Goal: Entertainment & Leisure: Consume media (video, audio)

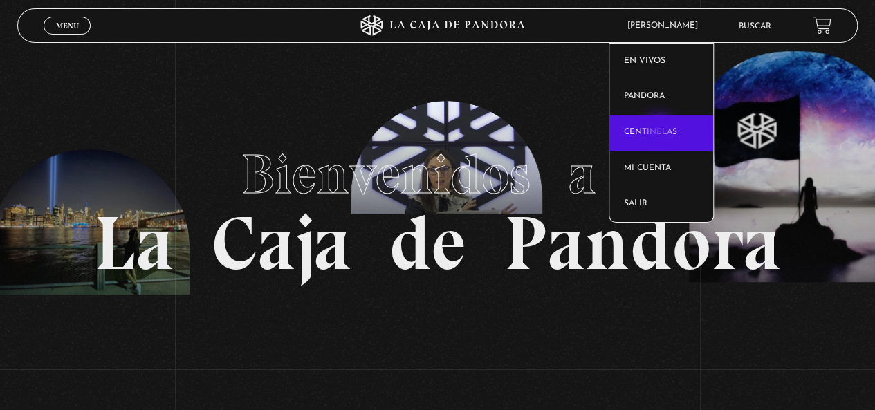
click at [660, 129] on link "Centinelas" at bounding box center [661, 133] width 104 height 36
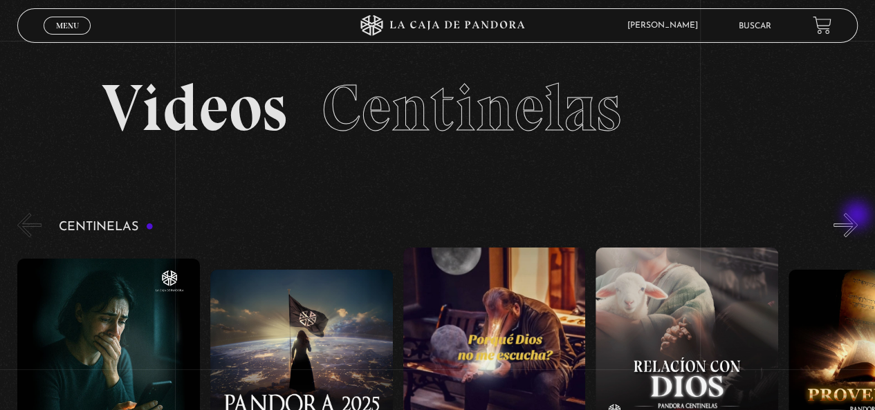
click at [855, 226] on button "»" at bounding box center [845, 225] width 24 height 24
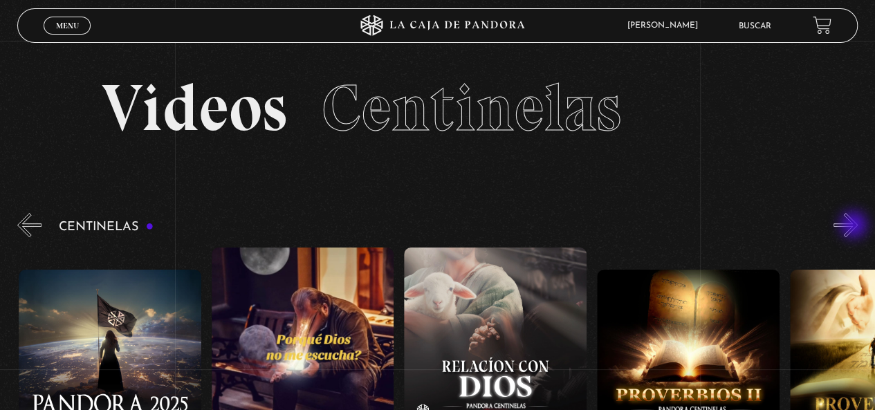
click at [855, 226] on button "»" at bounding box center [845, 225] width 24 height 24
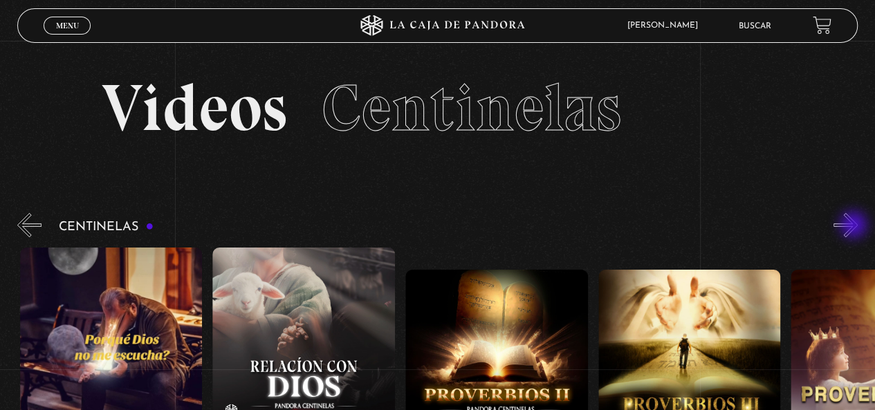
click at [855, 226] on button "»" at bounding box center [845, 225] width 24 height 24
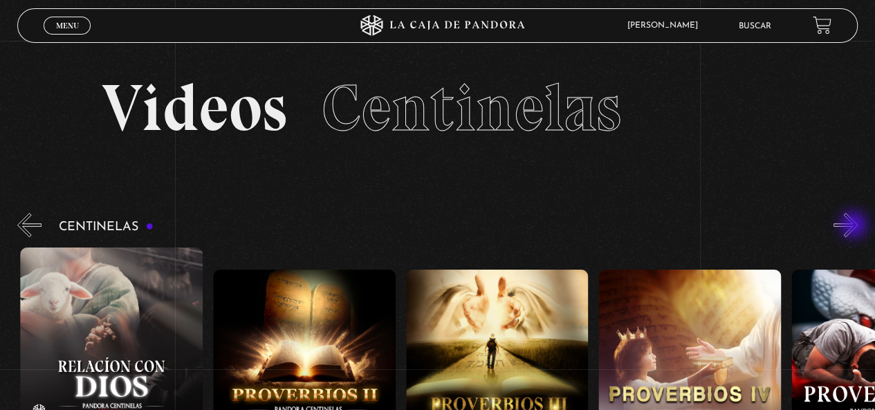
click at [855, 226] on button "»" at bounding box center [845, 225] width 24 height 24
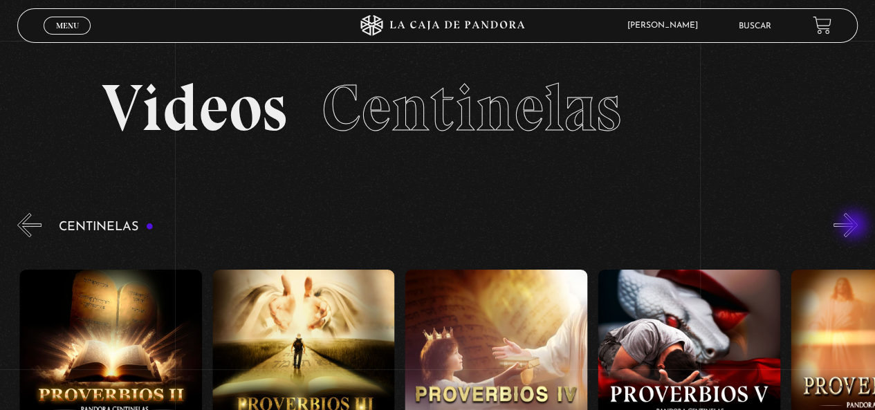
click at [855, 226] on button "»" at bounding box center [845, 225] width 24 height 24
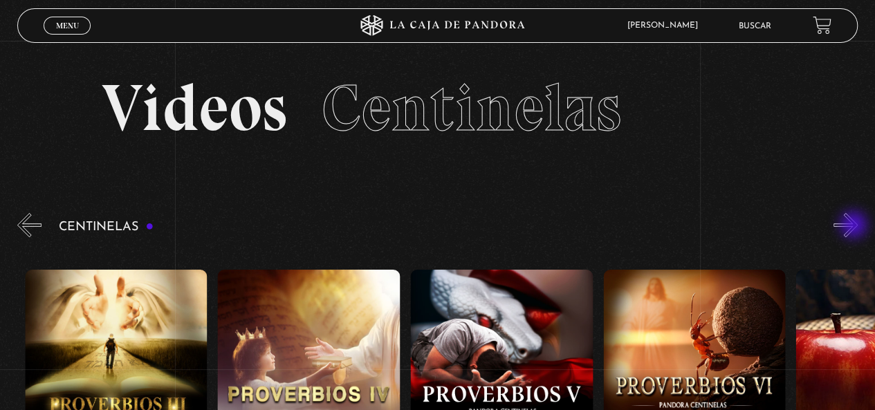
click at [855, 226] on button "»" at bounding box center [845, 225] width 24 height 24
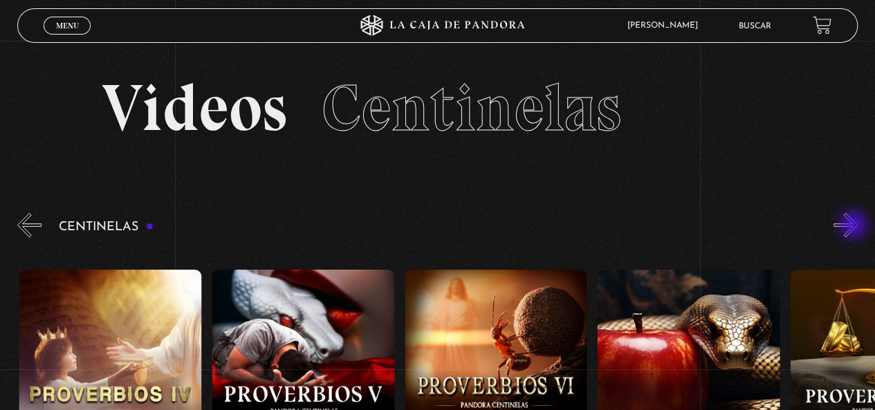
click at [855, 226] on button "»" at bounding box center [845, 225] width 24 height 24
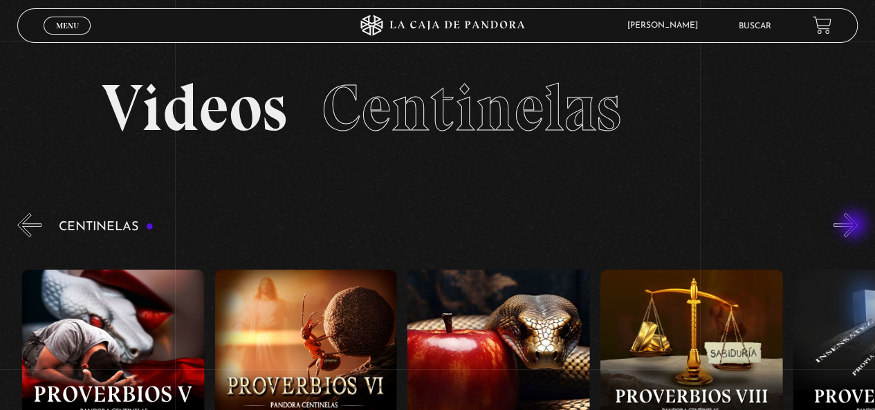
click at [855, 226] on button "»" at bounding box center [845, 225] width 24 height 24
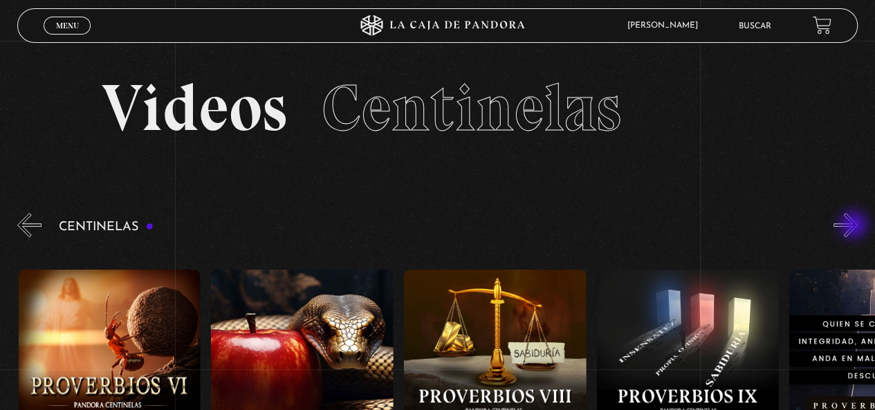
scroll to position [0, 1542]
click at [858, 225] on button "»" at bounding box center [845, 225] width 24 height 24
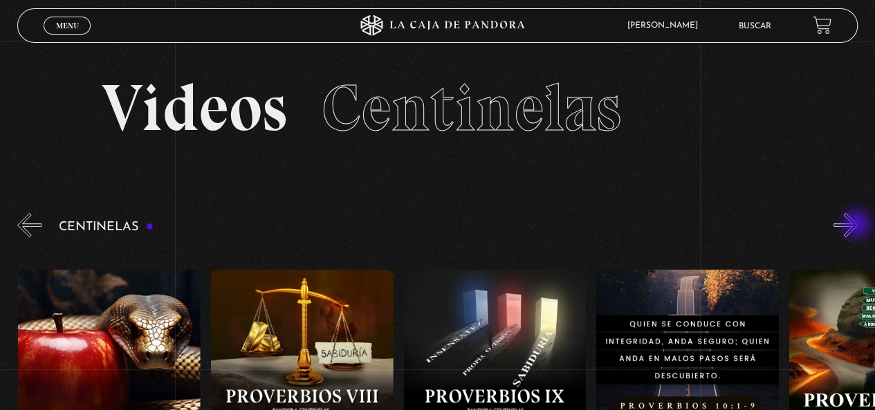
scroll to position [0, 1735]
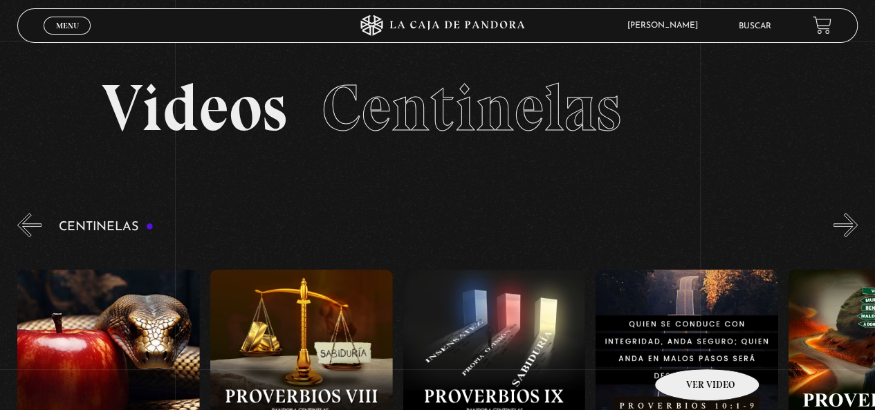
click at [689, 348] on figure at bounding box center [687, 394] width 183 height 249
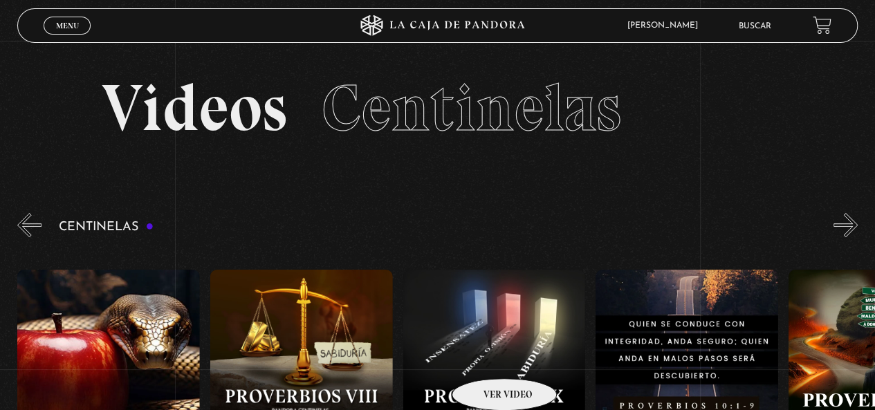
click at [486, 358] on figure at bounding box center [494, 394] width 183 height 249
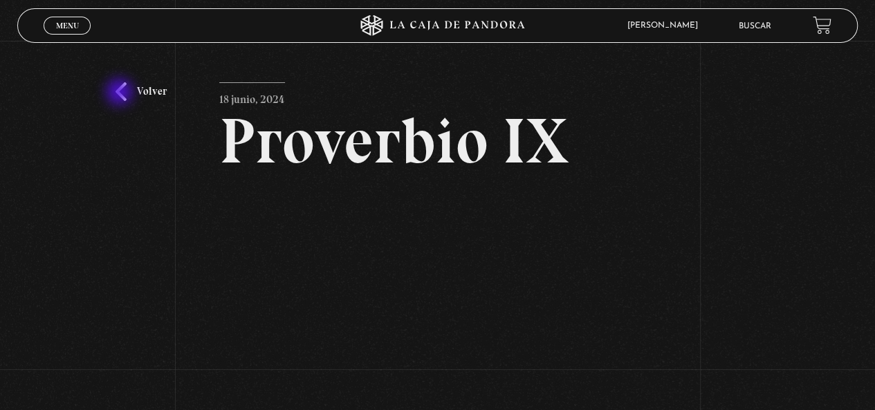
click at [124, 93] on link "Volver" at bounding box center [141, 91] width 51 height 19
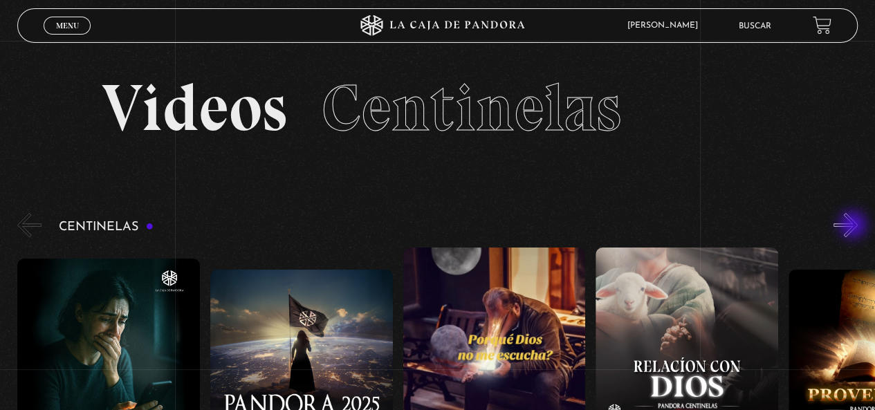
click at [855, 229] on button "»" at bounding box center [845, 225] width 24 height 24
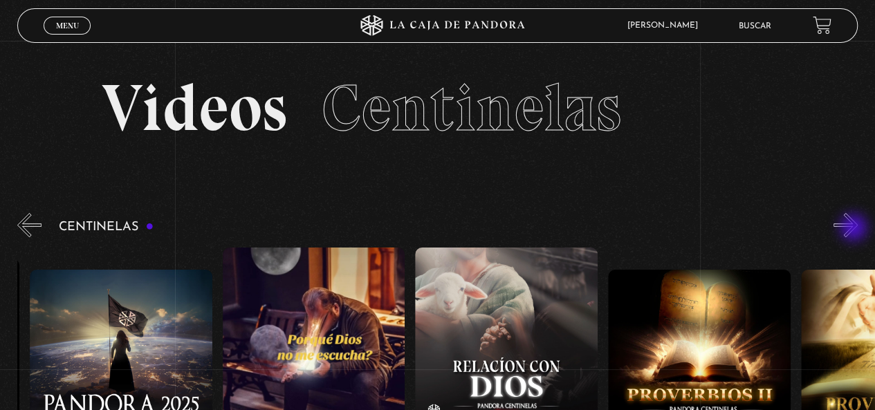
click at [855, 229] on button "»" at bounding box center [845, 225] width 24 height 24
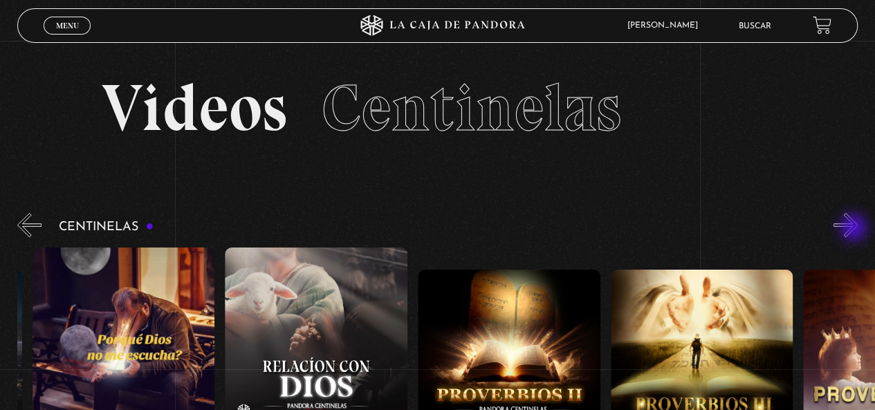
click at [855, 229] on button "»" at bounding box center [845, 225] width 24 height 24
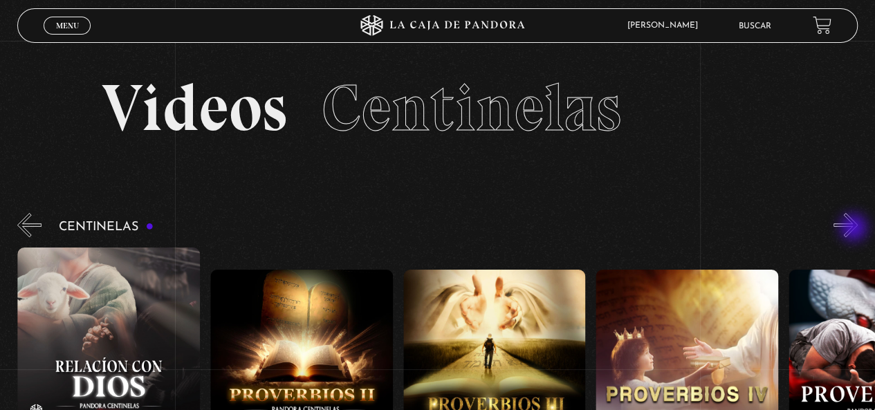
click at [855, 229] on button "»" at bounding box center [845, 225] width 24 height 24
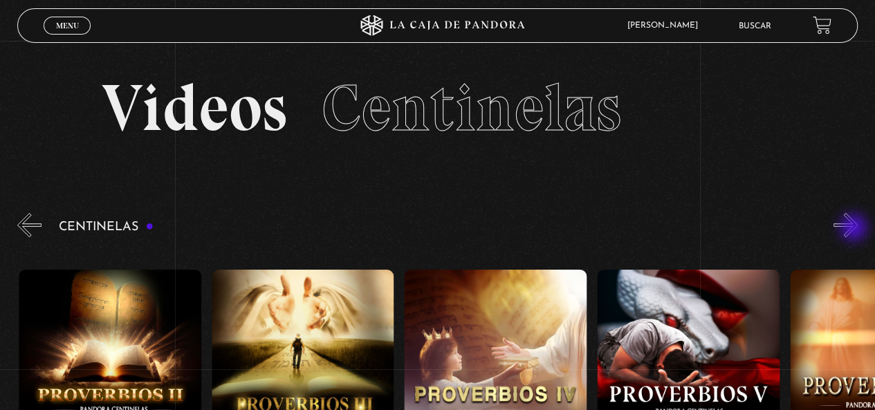
click at [855, 229] on button "»" at bounding box center [845, 225] width 24 height 24
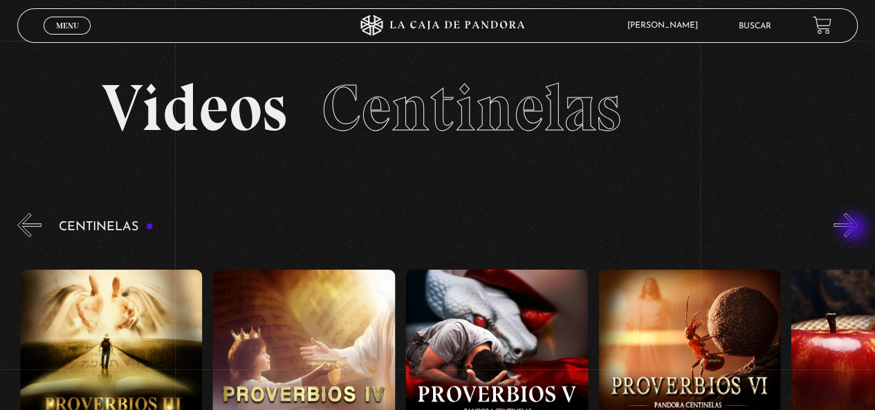
click at [855, 229] on button "»" at bounding box center [845, 225] width 24 height 24
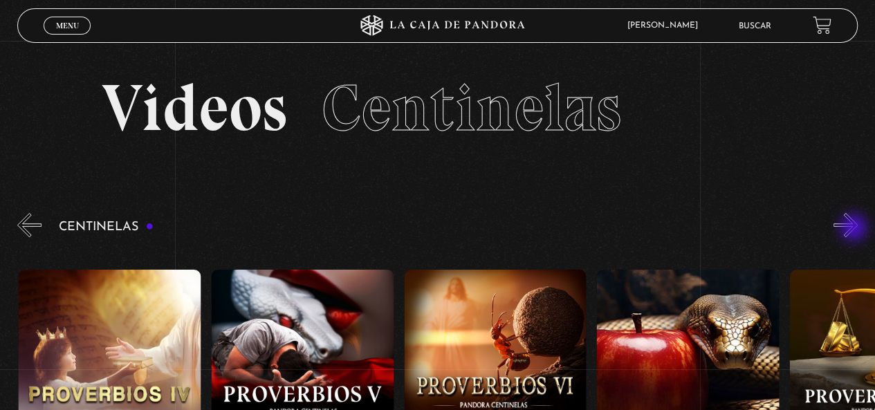
click at [855, 229] on button "»" at bounding box center [845, 225] width 24 height 24
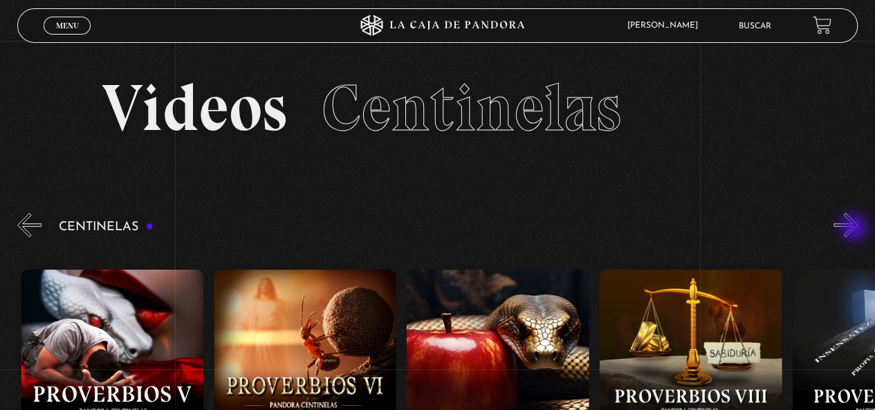
click at [855, 229] on button "»" at bounding box center [845, 225] width 24 height 24
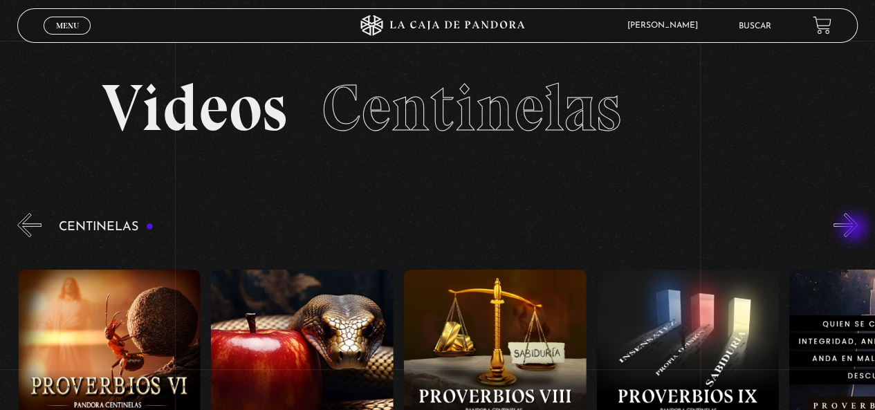
click at [855, 229] on button "»" at bounding box center [845, 225] width 24 height 24
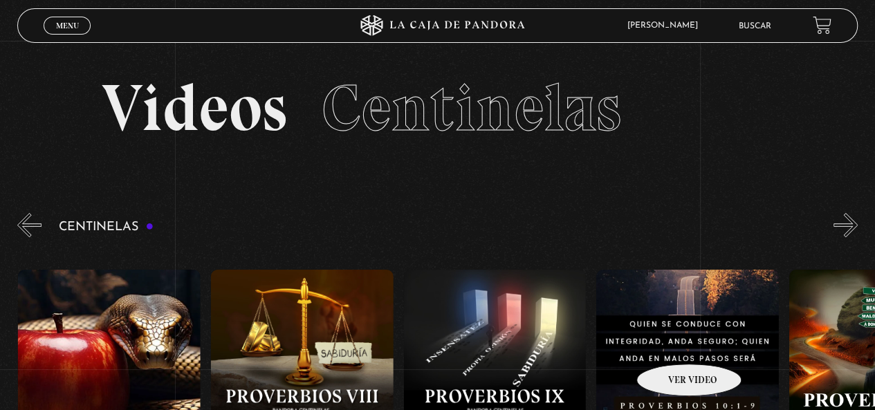
scroll to position [0, 1735]
click at [671, 342] on figure at bounding box center [687, 394] width 183 height 249
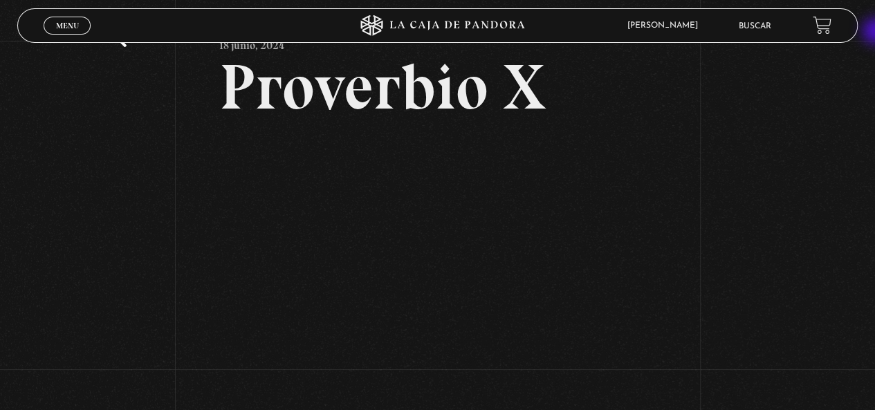
scroll to position [82, 0]
